Goal: Navigation & Orientation: Find specific page/section

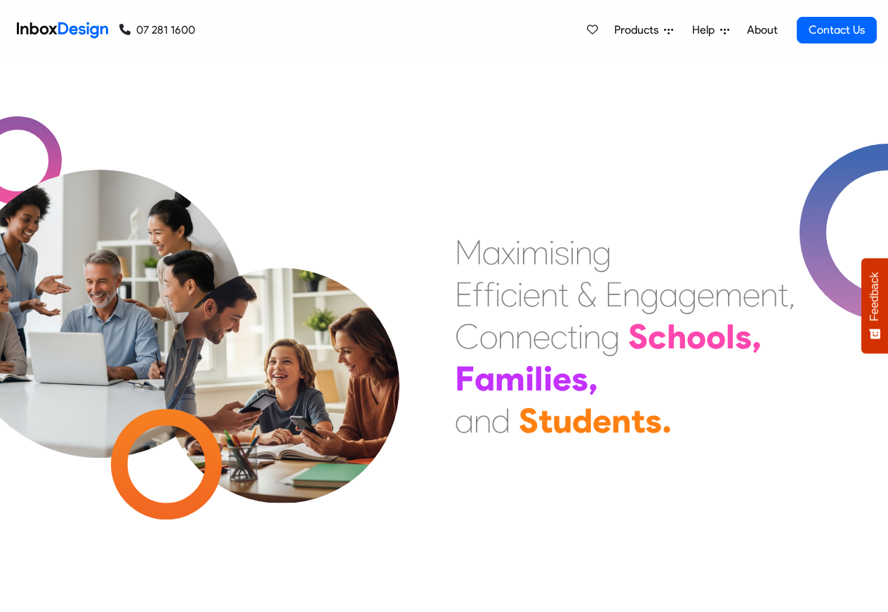
click at [67, 28] on img at bounding box center [62, 30] width 91 height 28
